Goal: Transaction & Acquisition: Purchase product/service

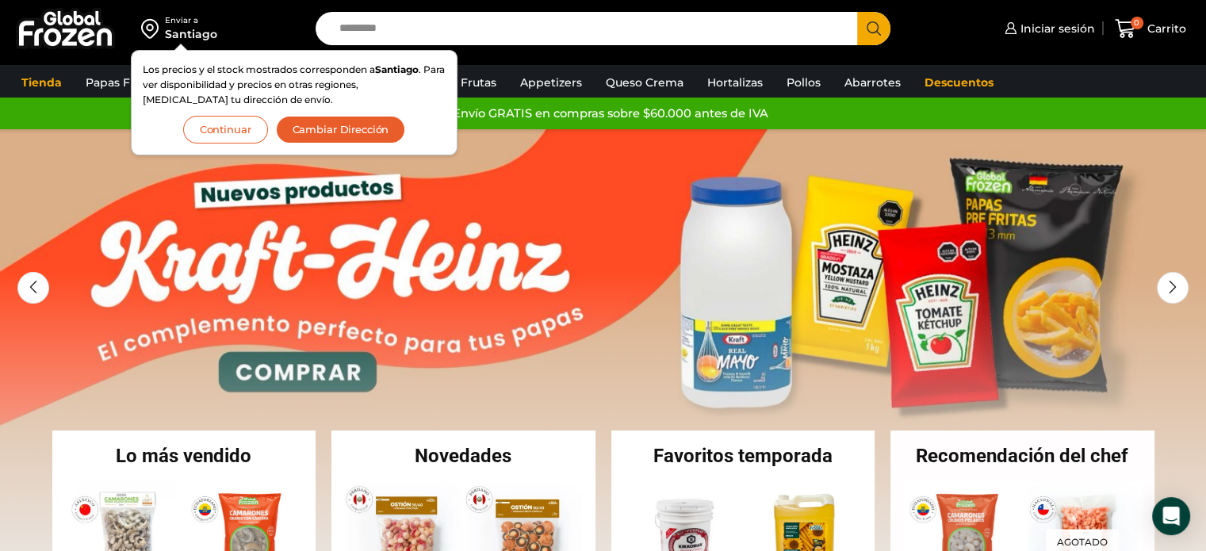
click at [333, 123] on button "Cambiar Dirección" at bounding box center [341, 130] width 130 height 28
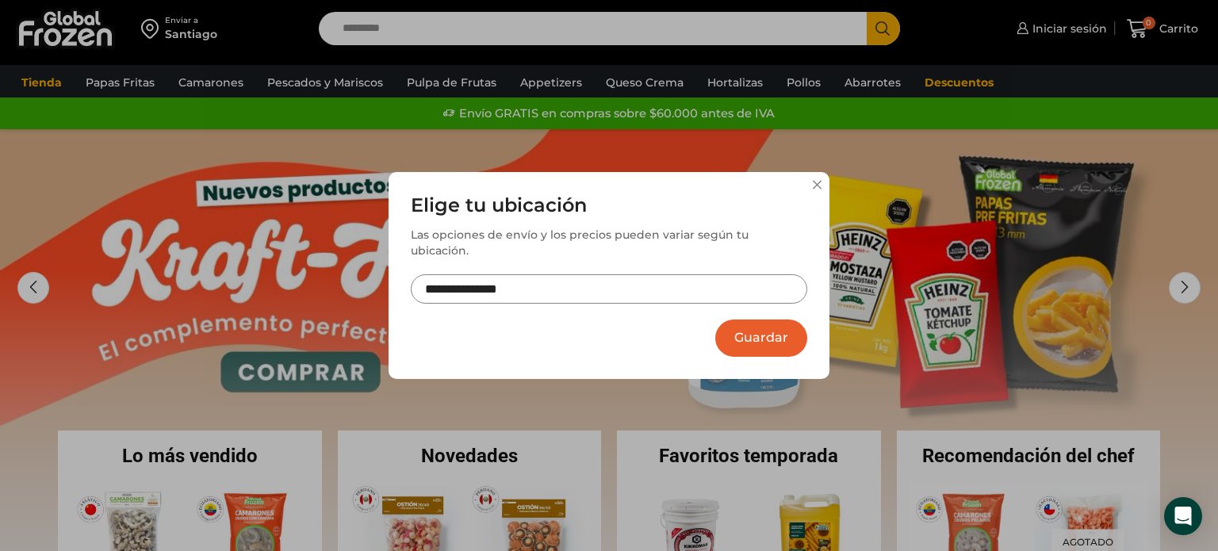
click at [527, 281] on input "**********" at bounding box center [609, 288] width 396 height 29
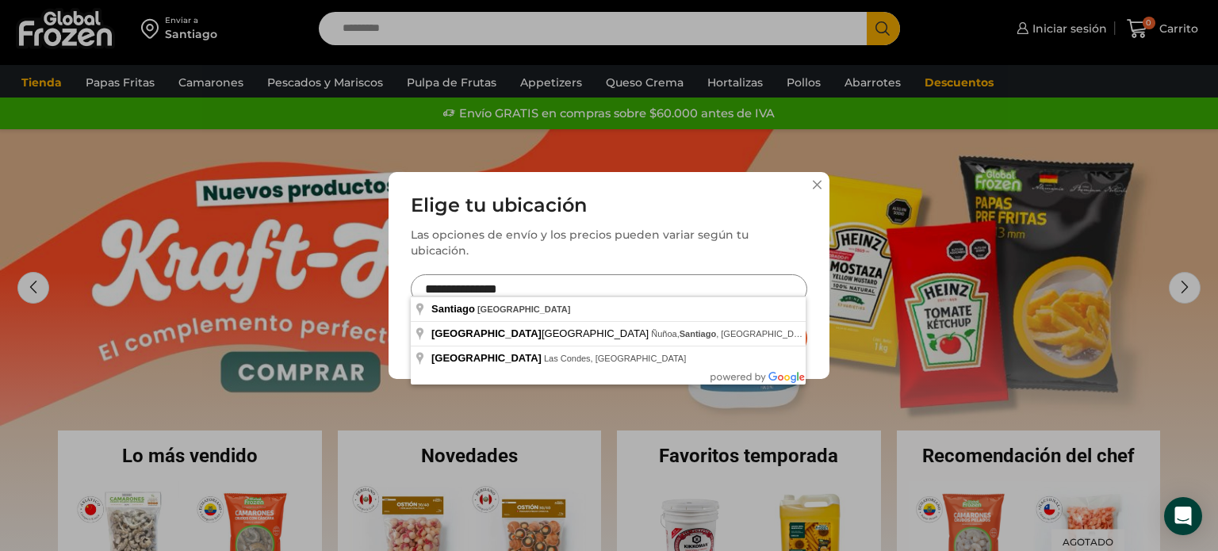
drag, startPoint x: 527, startPoint y: 281, endPoint x: 338, endPoint y: 270, distance: 189.1
click at [338, 270] on div "**********" at bounding box center [609, 275] width 1218 height 551
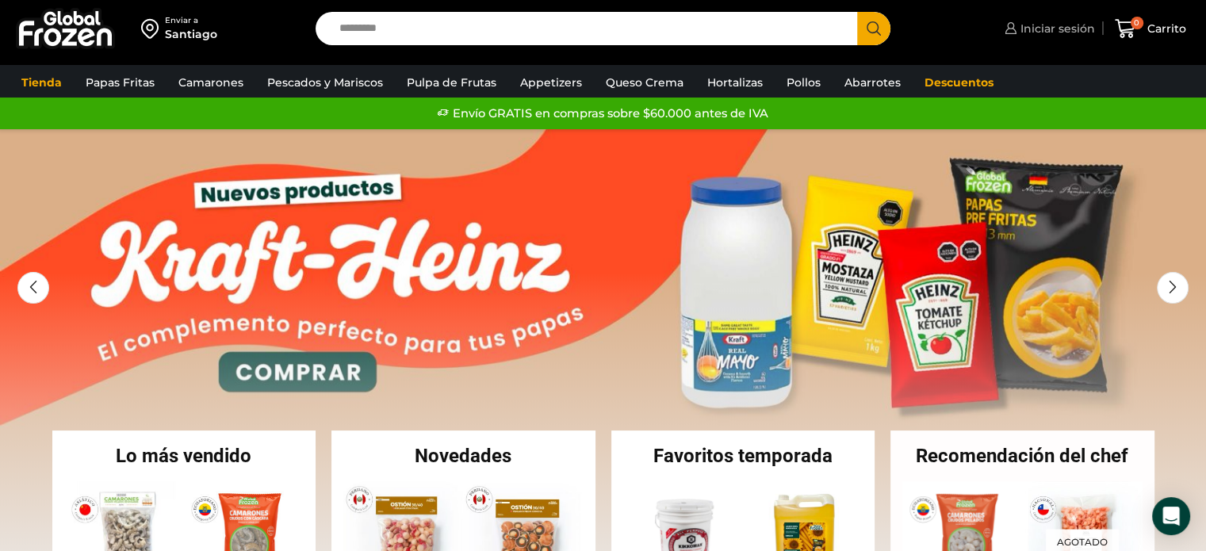
click at [1063, 29] on span "Iniciar sesión" at bounding box center [1056, 29] width 79 height 16
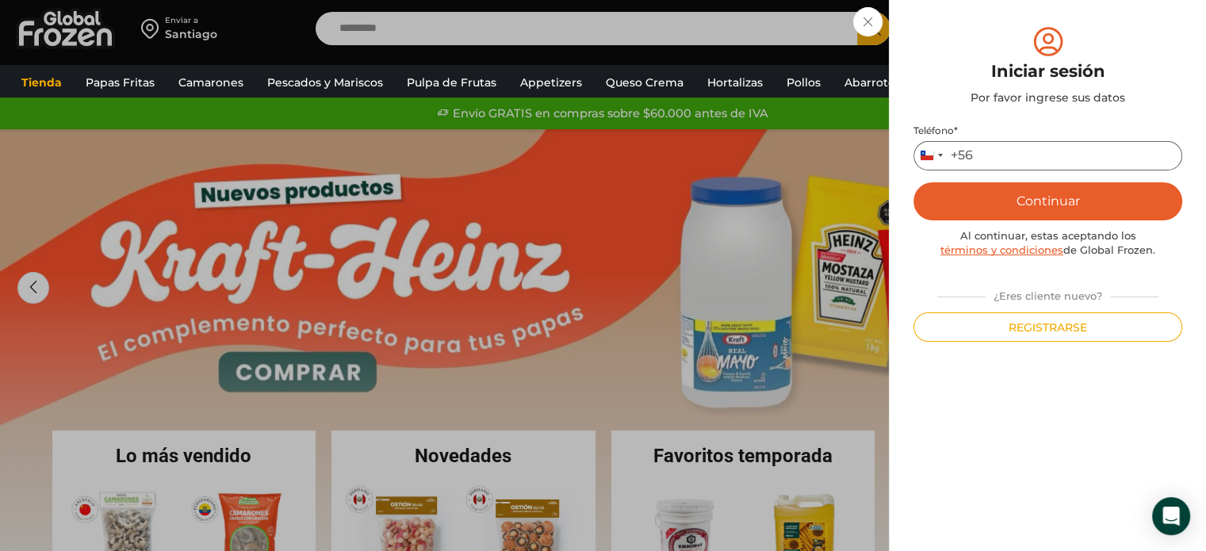
click at [979, 153] on input "Teléfono *" at bounding box center [1048, 155] width 269 height 29
type input "*********"
click at [1038, 198] on button "Continuar" at bounding box center [1048, 201] width 269 height 38
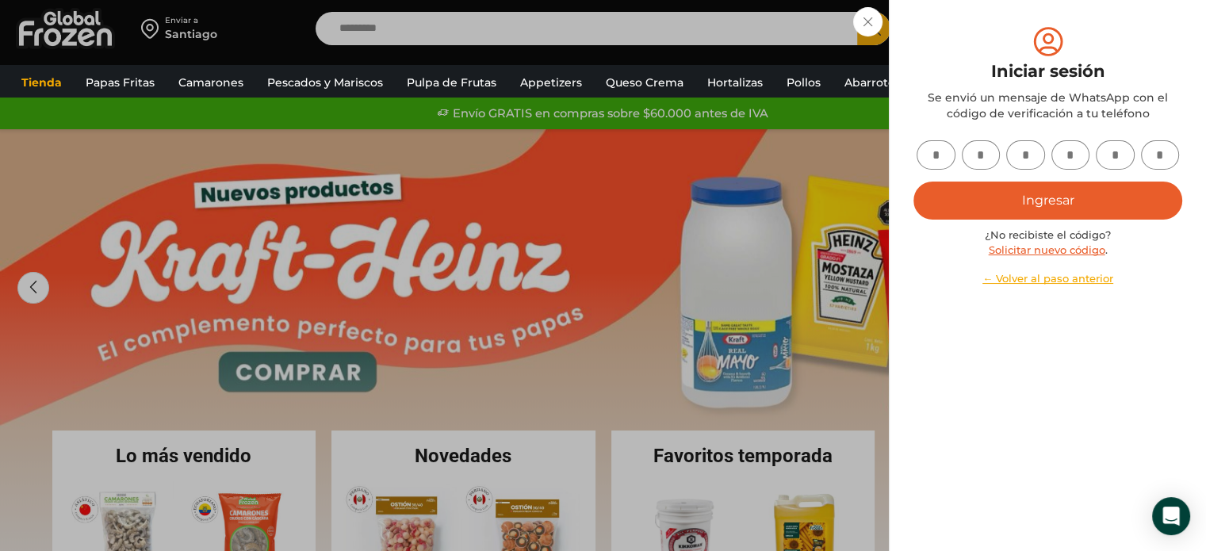
click at [936, 151] on input "text" at bounding box center [936, 154] width 39 height 29
type input "*"
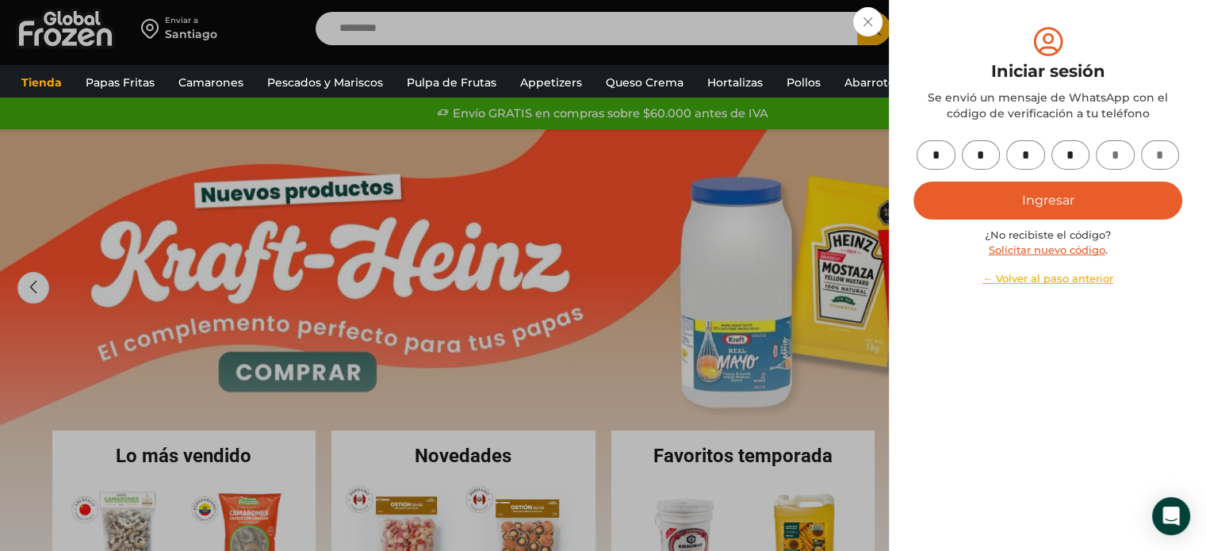
type input "*"
click at [1034, 203] on button "Ingresar" at bounding box center [1048, 201] width 269 height 38
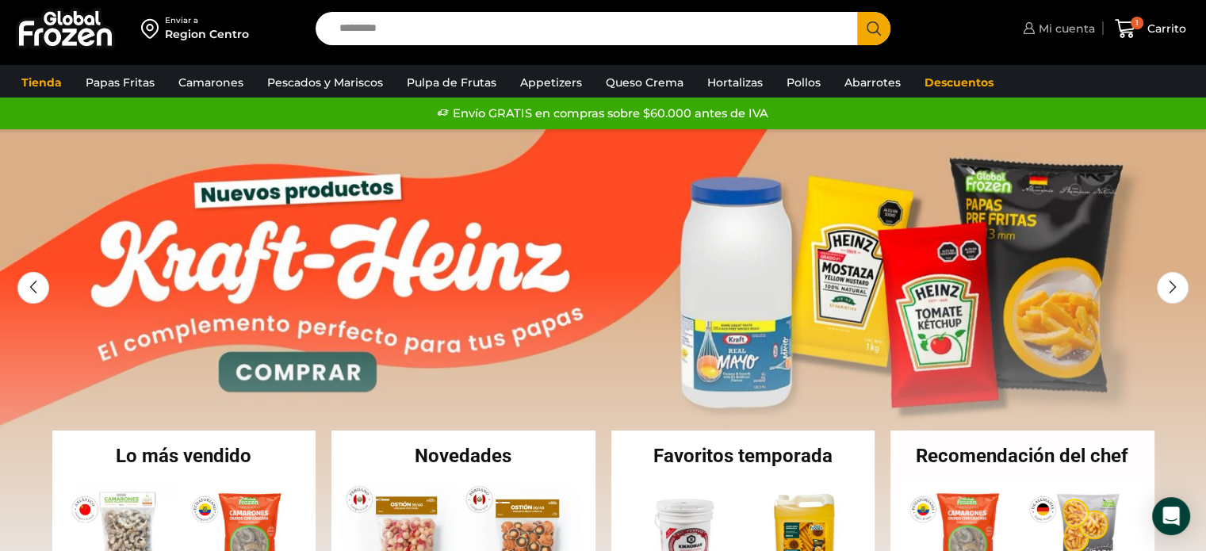
click at [1059, 27] on span "Mi cuenta" at bounding box center [1065, 29] width 60 height 16
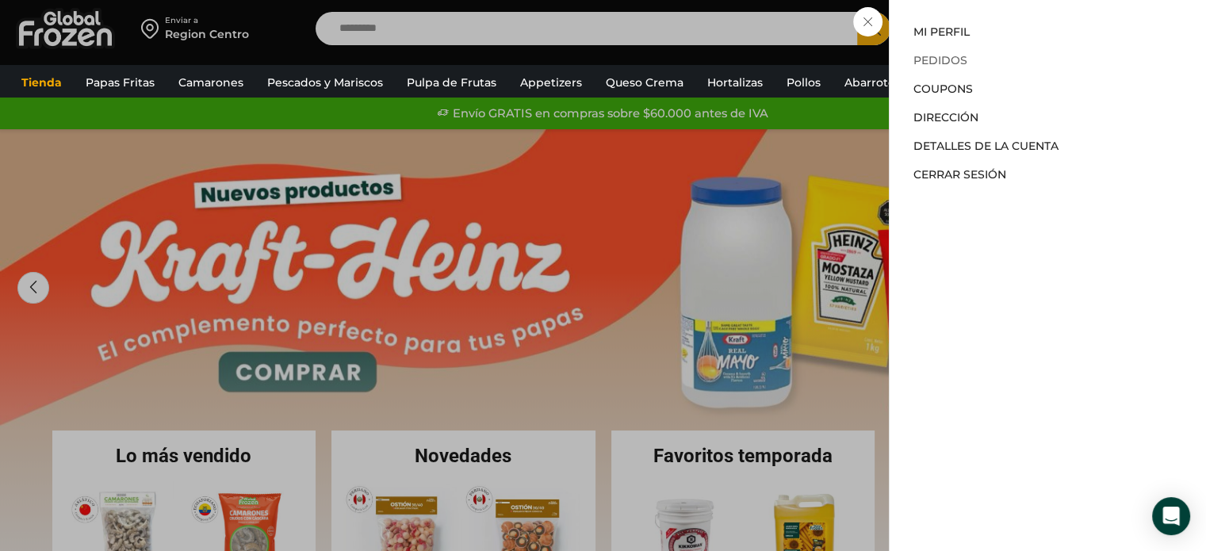
click at [937, 56] on link "Pedidos" at bounding box center [941, 60] width 54 height 14
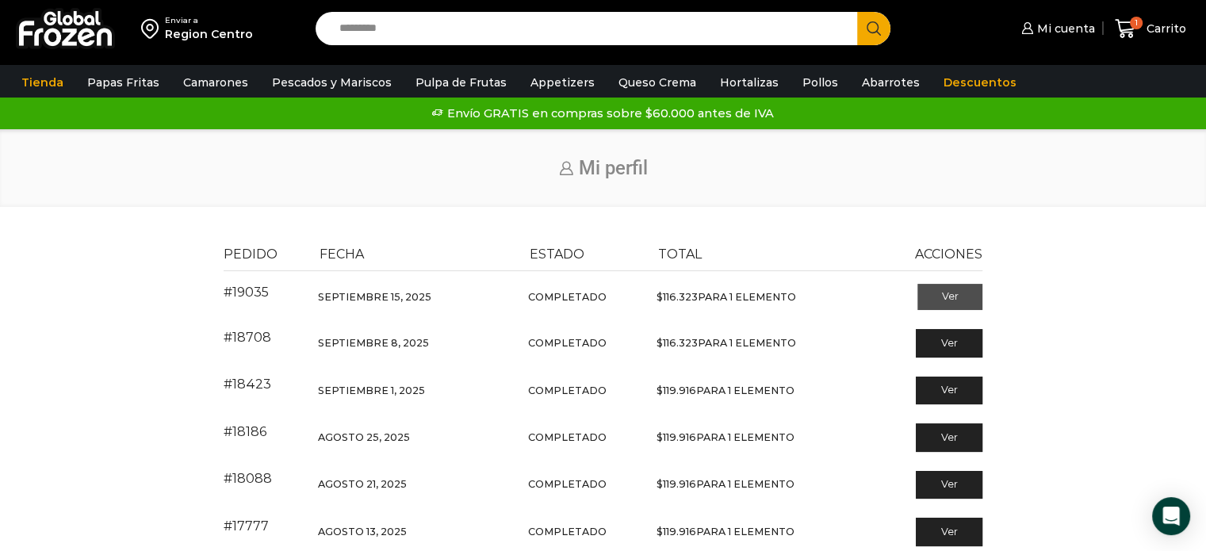
click at [949, 303] on link "Ver" at bounding box center [950, 297] width 66 height 27
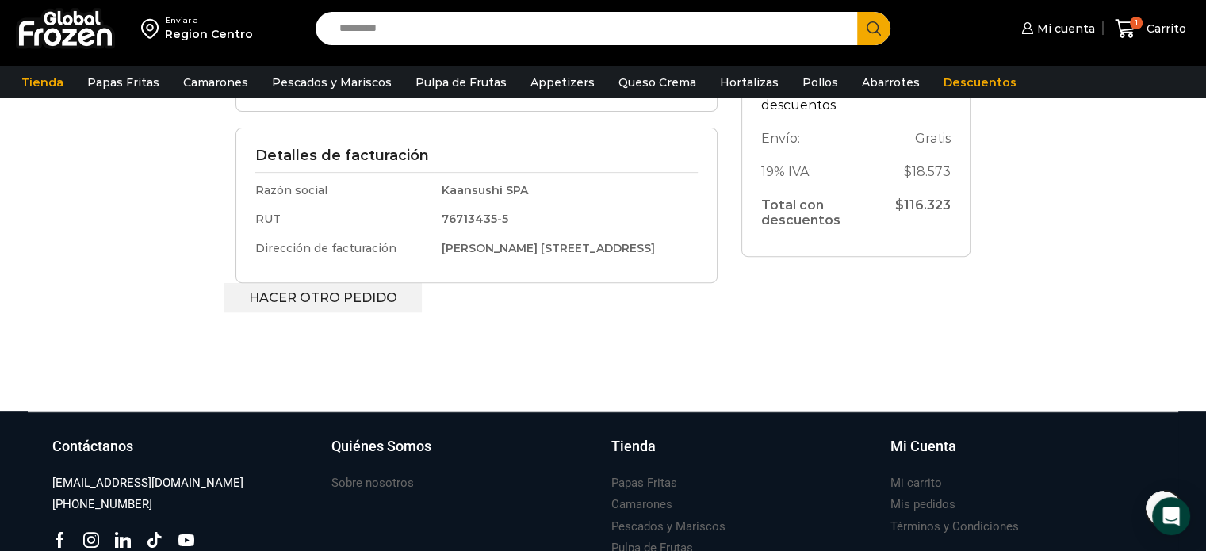
scroll to position [541, 0]
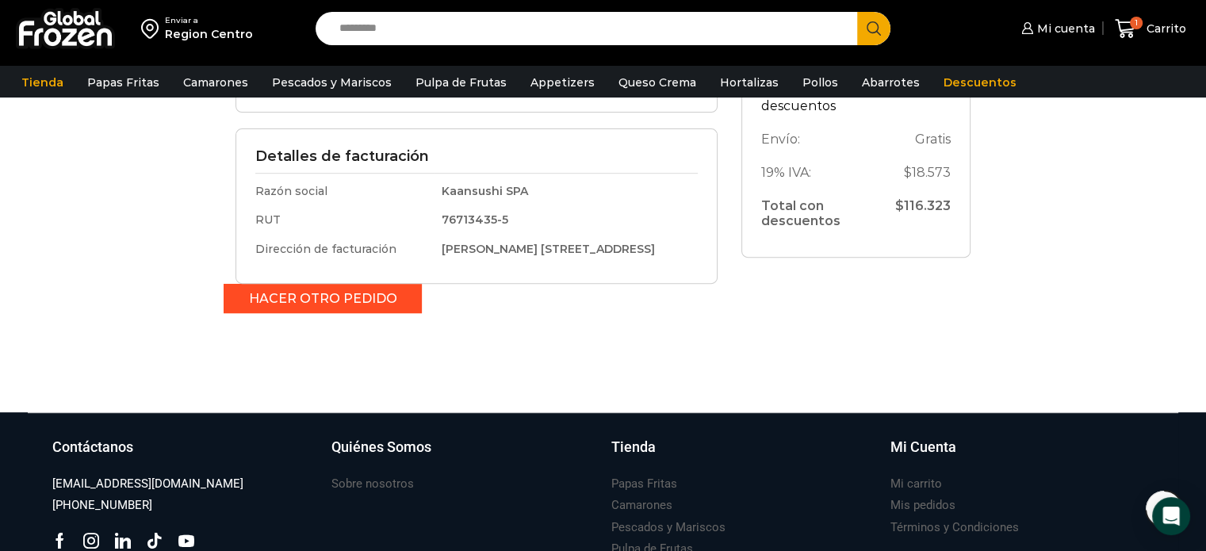
click at [348, 311] on link "Hacer otro pedido" at bounding box center [323, 298] width 199 height 29
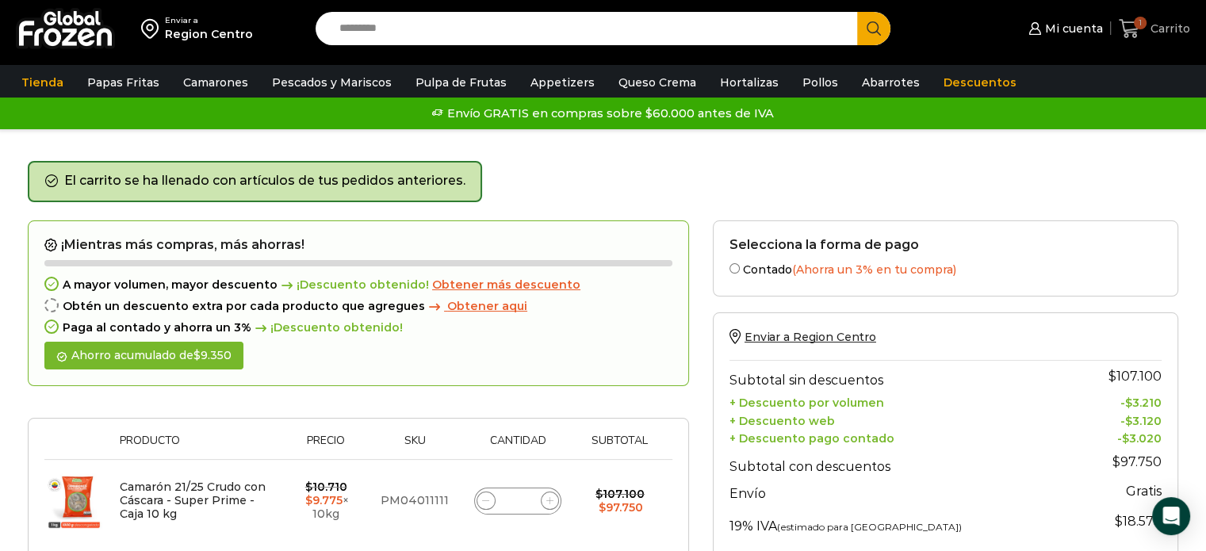
click at [1134, 29] on icon at bounding box center [1129, 28] width 21 height 19
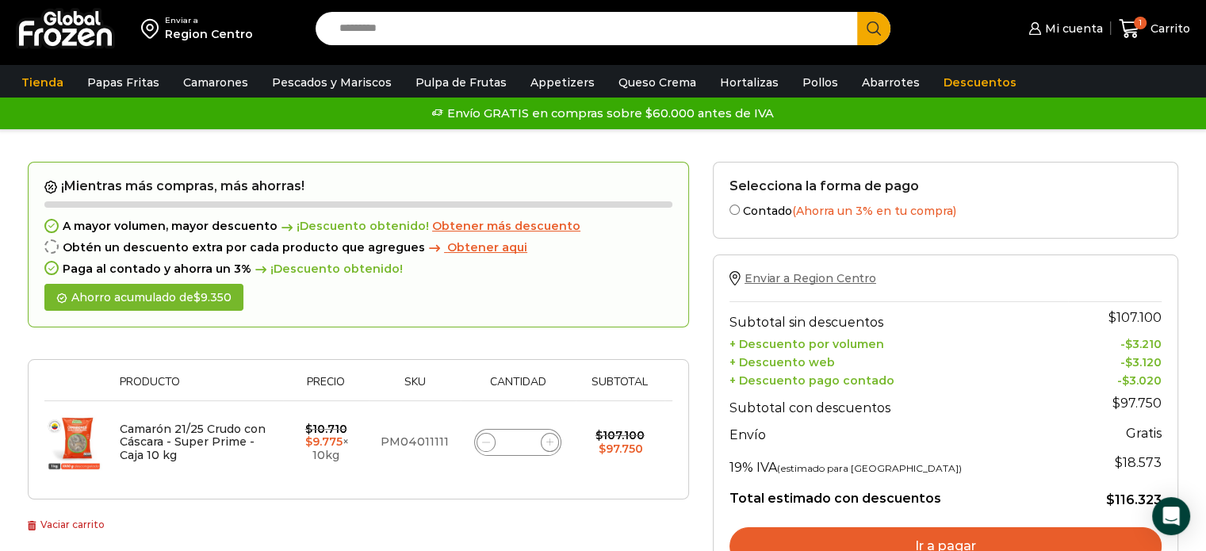
click at [767, 279] on span "Enviar a Region Centro" at bounding box center [811, 278] width 132 height 14
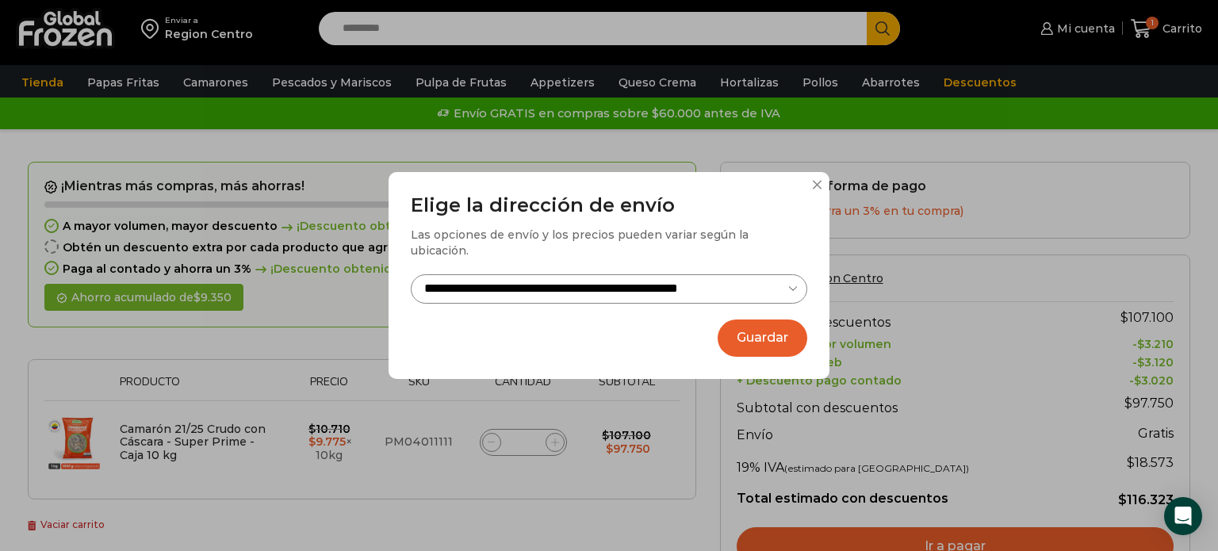
click at [743, 340] on button "Guardar" at bounding box center [763, 338] width 90 height 37
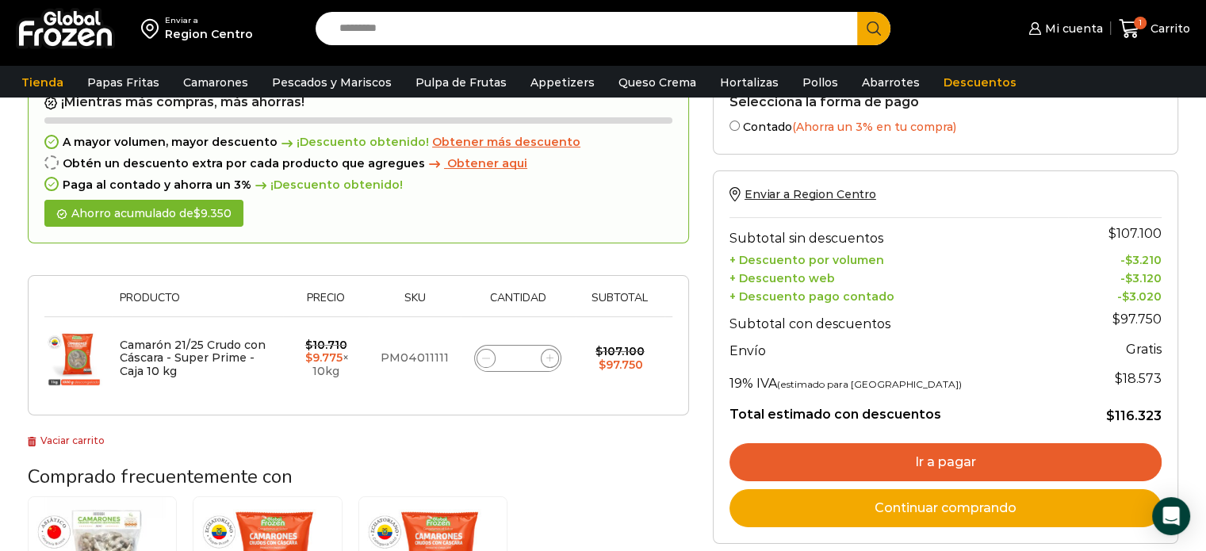
scroll to position [91, 0]
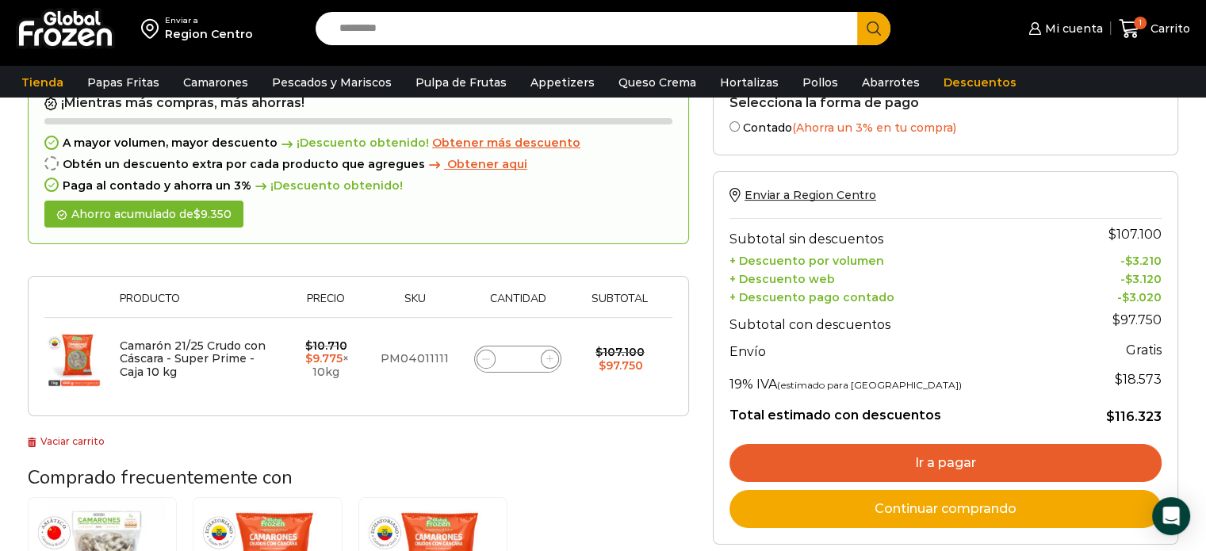
click at [943, 461] on link "Ir a pagar" at bounding box center [946, 463] width 432 height 38
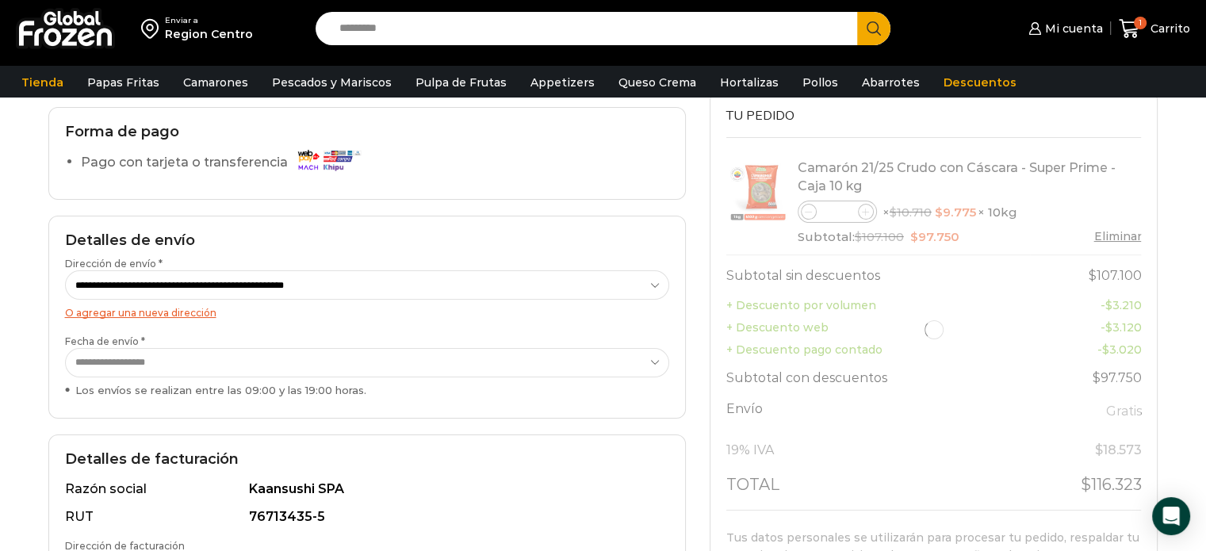
scroll to position [200, 0]
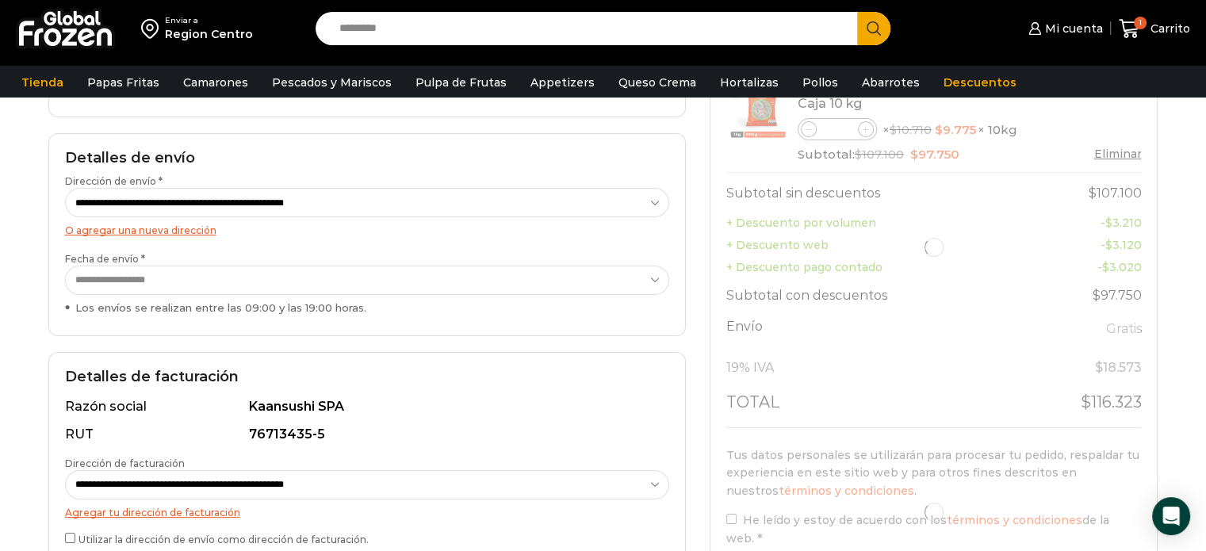
click at [343, 285] on select "**********" at bounding box center [367, 280] width 605 height 29
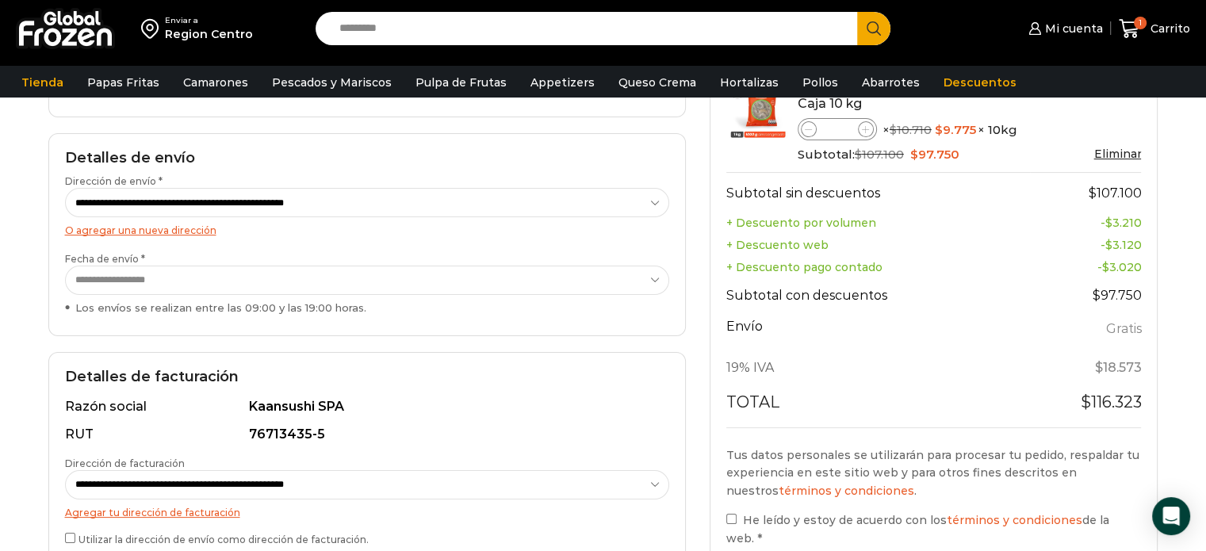
click at [407, 223] on div "O agregar una nueva dirección" at bounding box center [367, 230] width 604 height 18
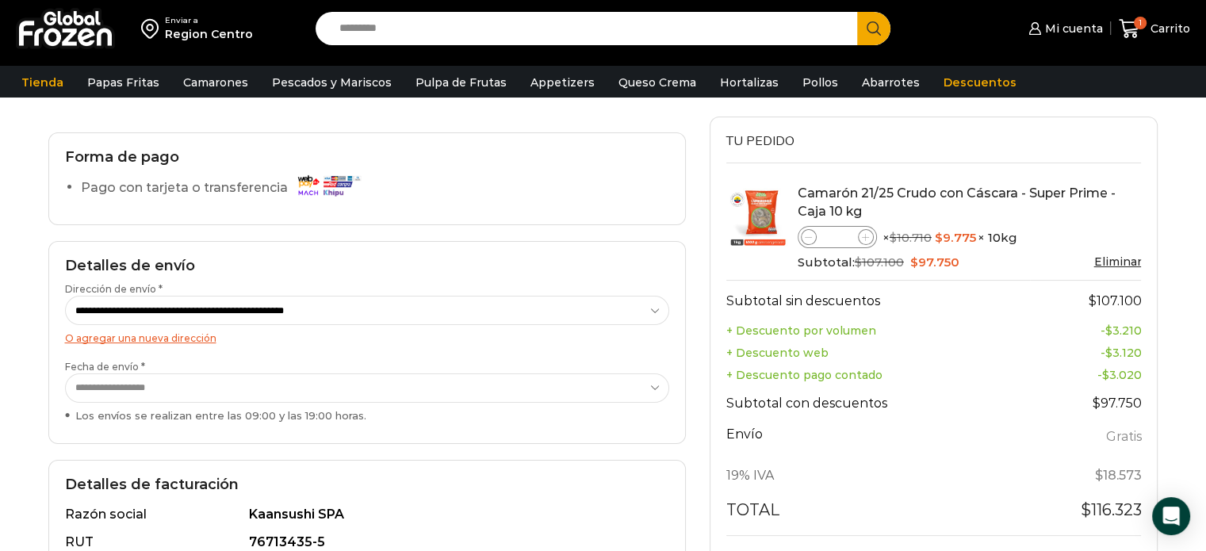
scroll to position [91, 0]
click at [739, 344] on th "+ Descuento web" at bounding box center [878, 354] width 305 height 22
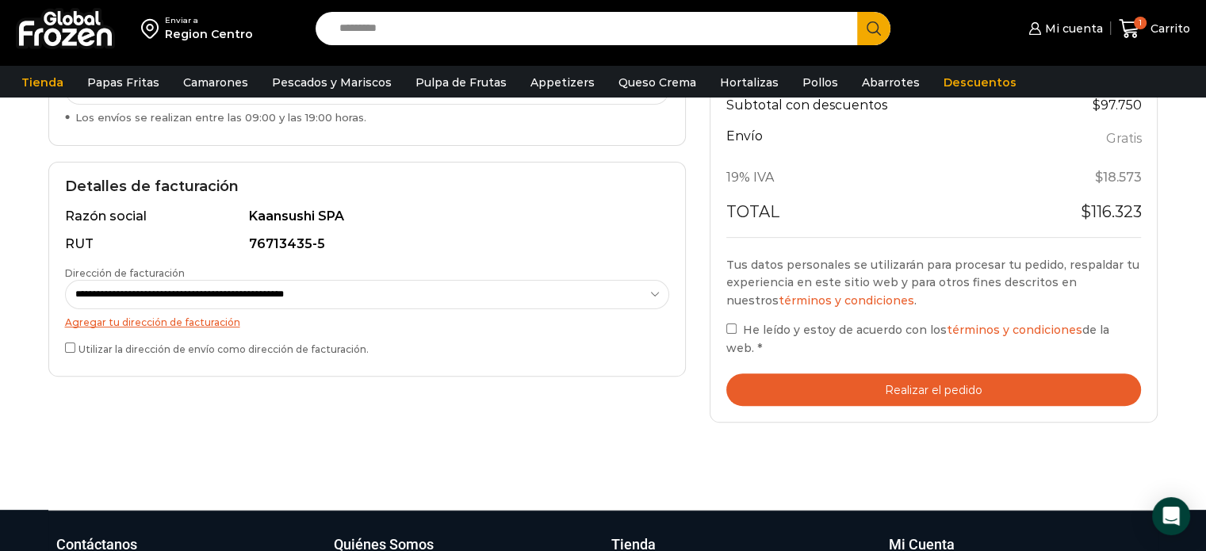
scroll to position [400, 0]
